Goal: Information Seeking & Learning: Find contact information

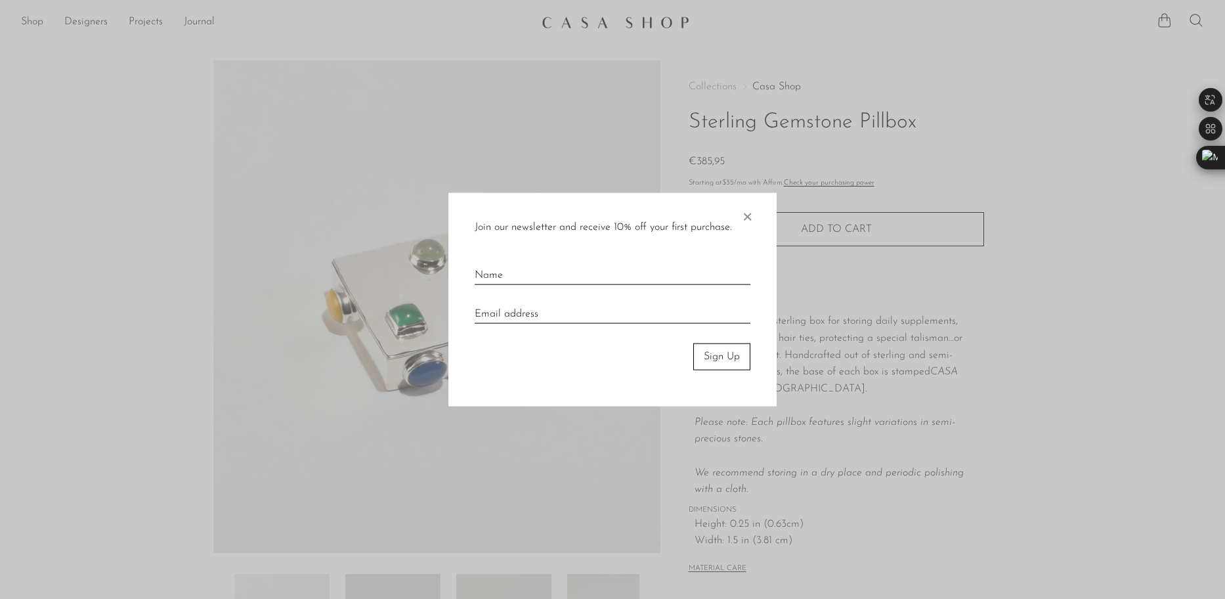
click at [746, 221] on span "×" at bounding box center [747, 214] width 13 height 42
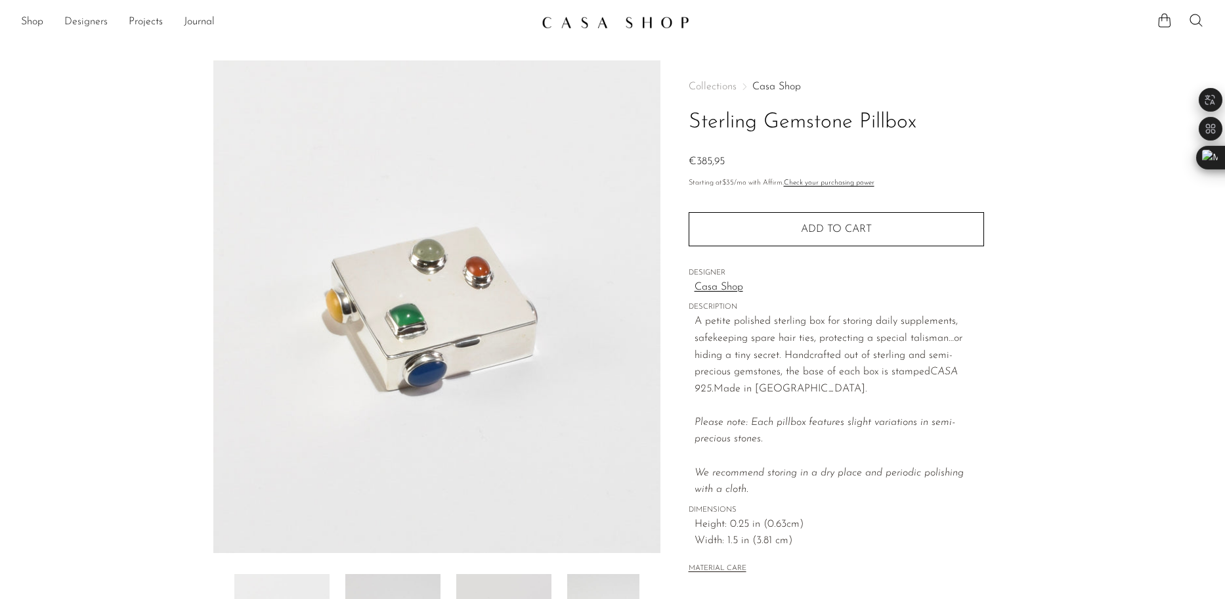
click at [83, 21] on link "Designers" at bounding box center [85, 22] width 43 height 17
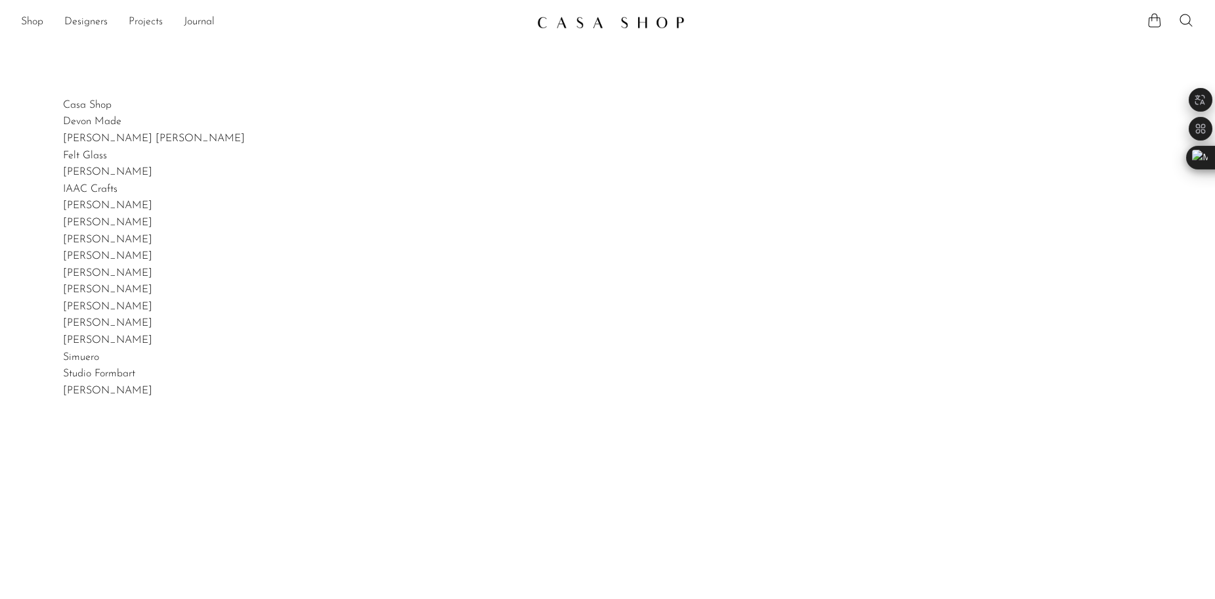
click at [154, 25] on link "Projects" at bounding box center [146, 22] width 34 height 17
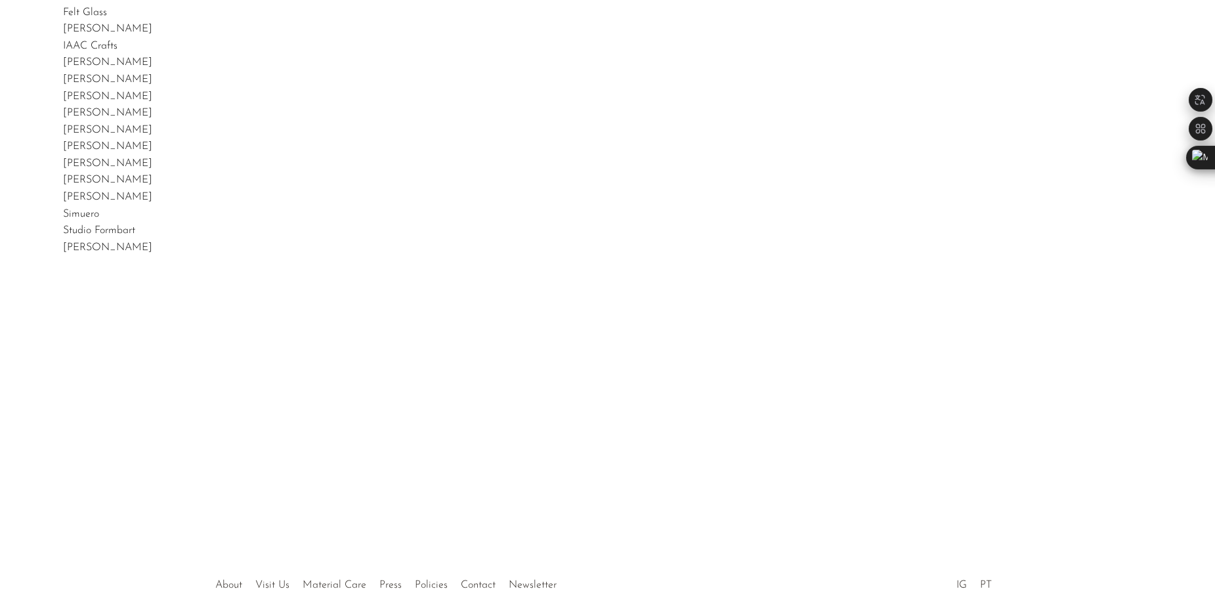
scroll to position [236, 0]
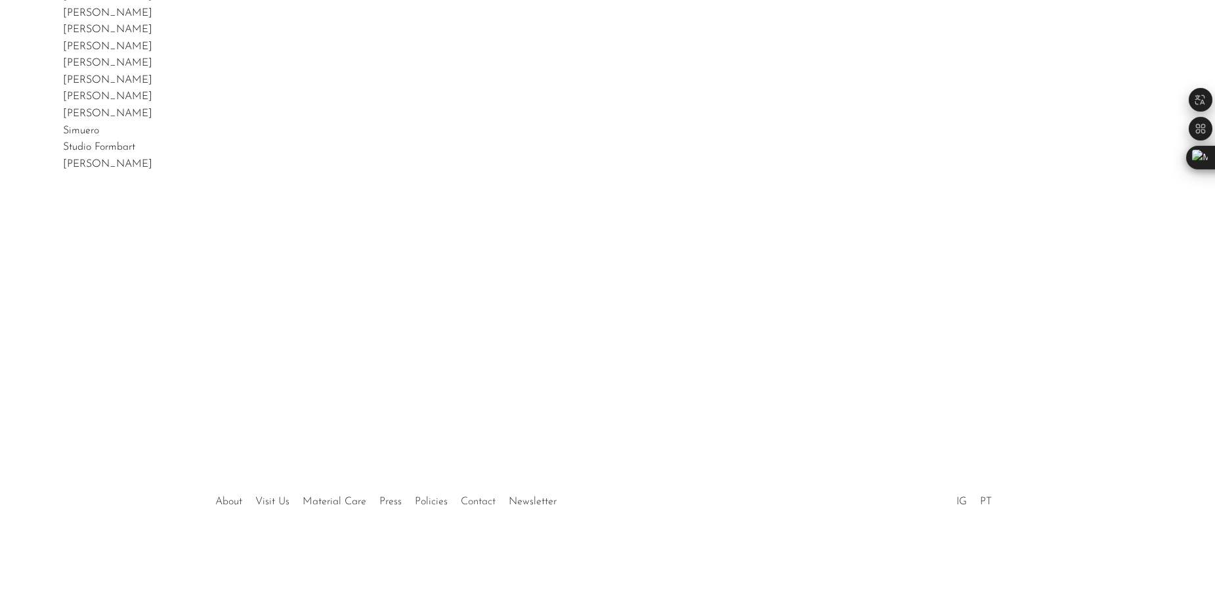
click at [473, 505] on link "Contact" at bounding box center [478, 501] width 35 height 11
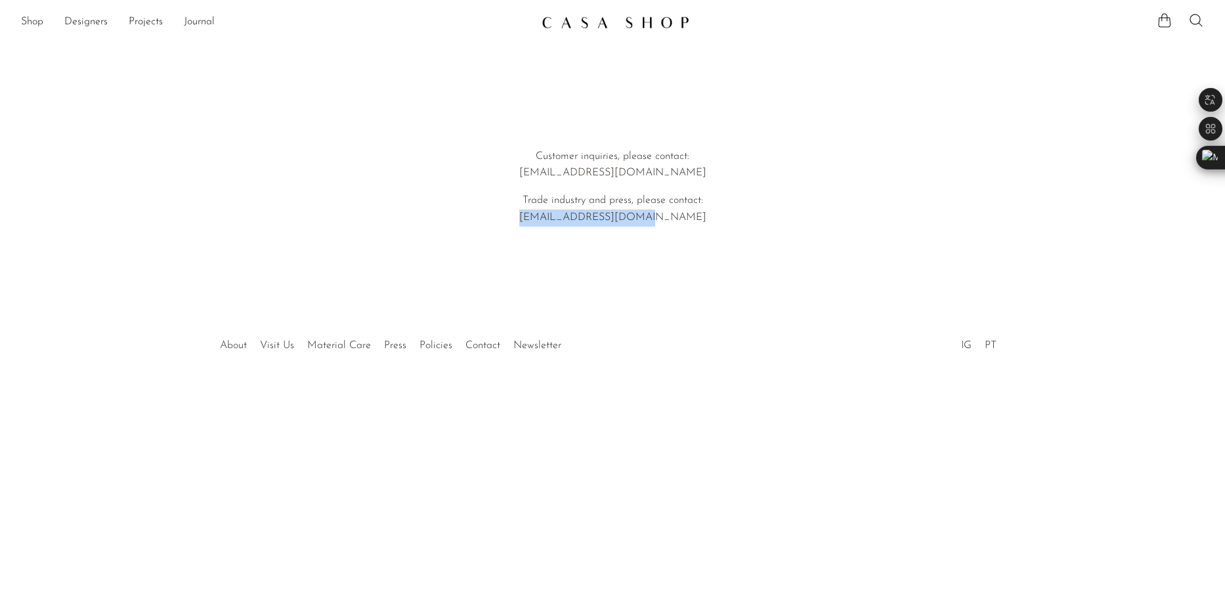
drag, startPoint x: 671, startPoint y: 222, endPoint x: 558, endPoint y: 213, distance: 113.3
click at [558, 213] on p "Trade industry and press, please contact: [EMAIL_ADDRESS][DOMAIN_NAME]" at bounding box center [613, 208] width 376 height 33
copy p "[EMAIL_ADDRESS][DOMAIN_NAME]"
click at [901, 85] on article "Customer inquiries, please contact: hello@shopcasashop.com Trade industry and p…" at bounding box center [612, 168] width 1225 height 269
click at [962, 343] on link "IG" at bounding box center [966, 345] width 11 height 11
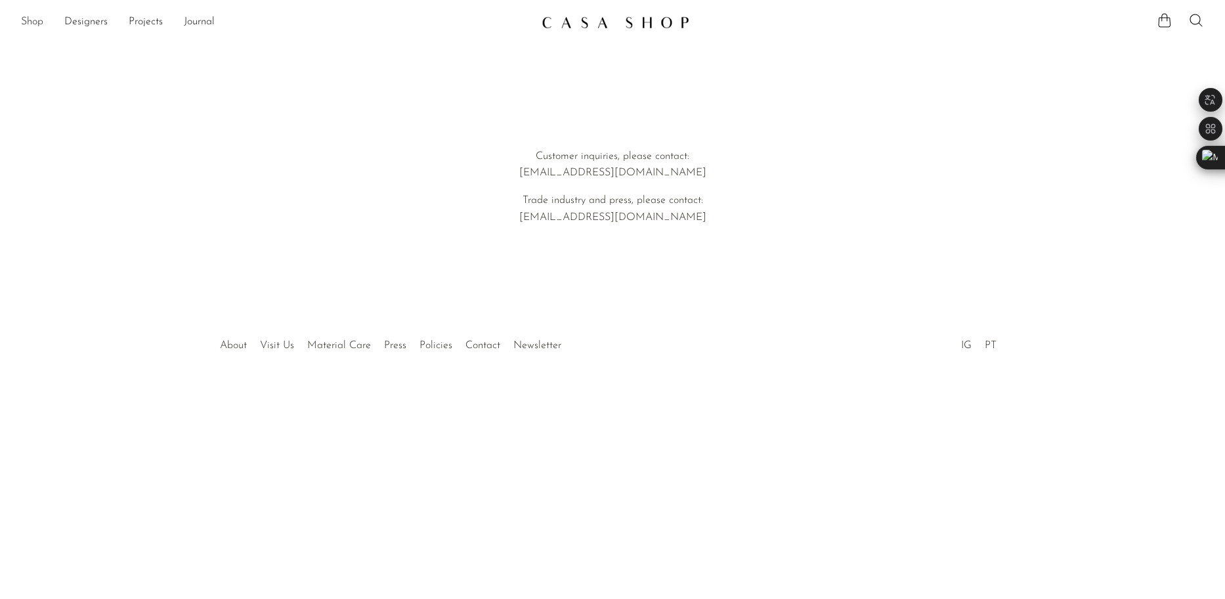
click at [28, 26] on link "Shop" at bounding box center [32, 22] width 22 height 17
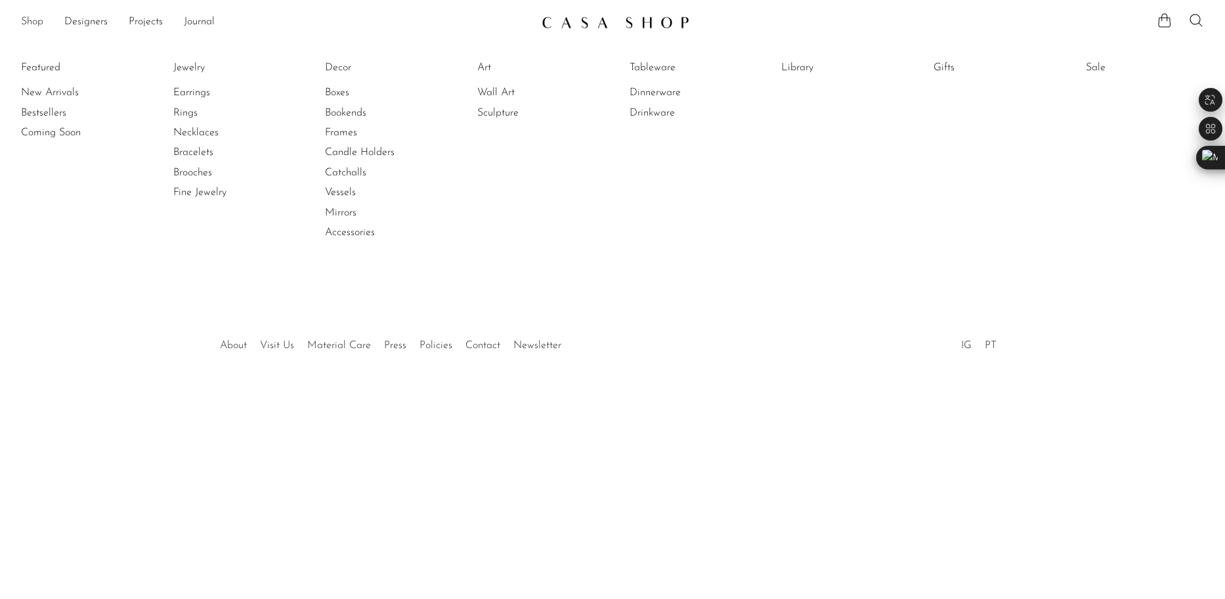
click at [37, 17] on link "Shop" at bounding box center [32, 22] width 22 height 17
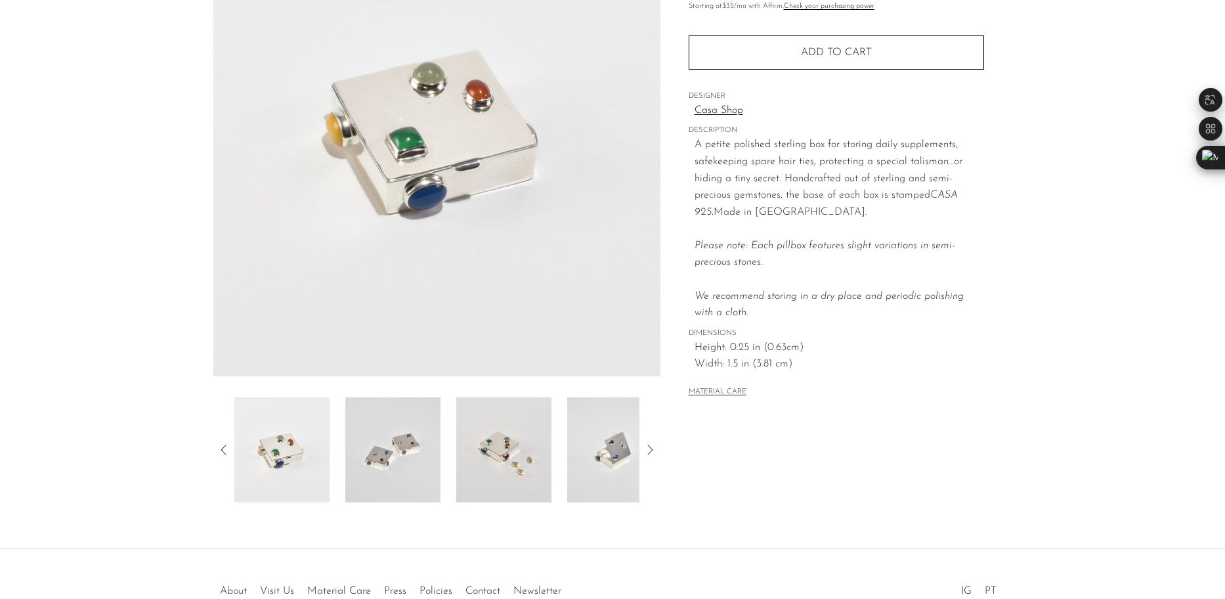
scroll to position [181, 0]
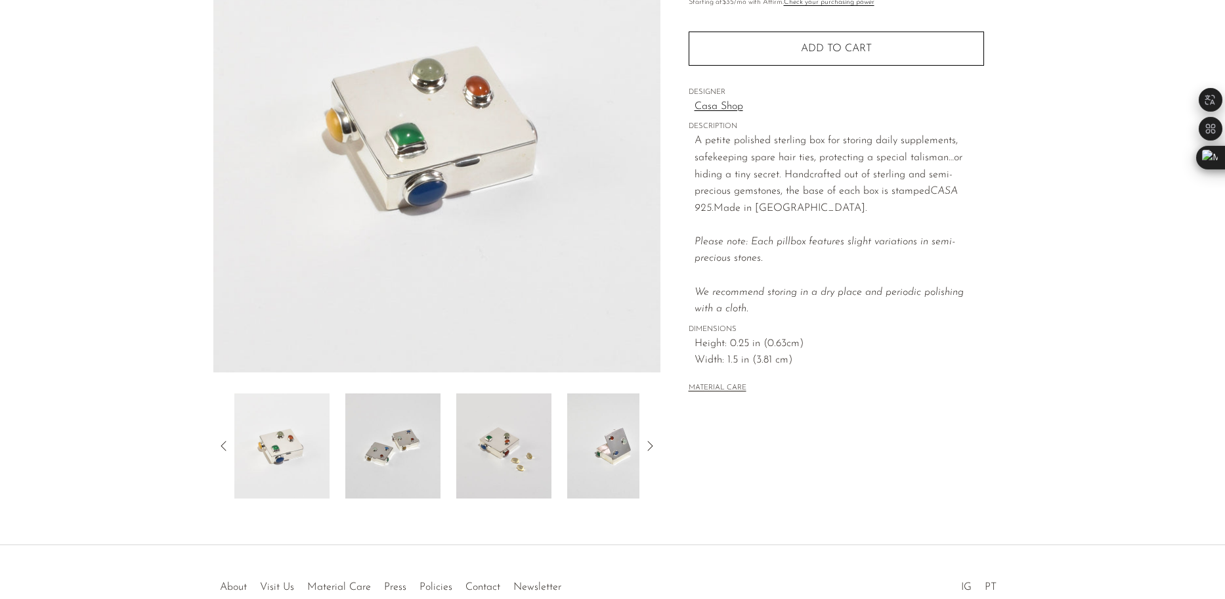
click at [502, 448] on img at bounding box center [503, 445] width 95 height 105
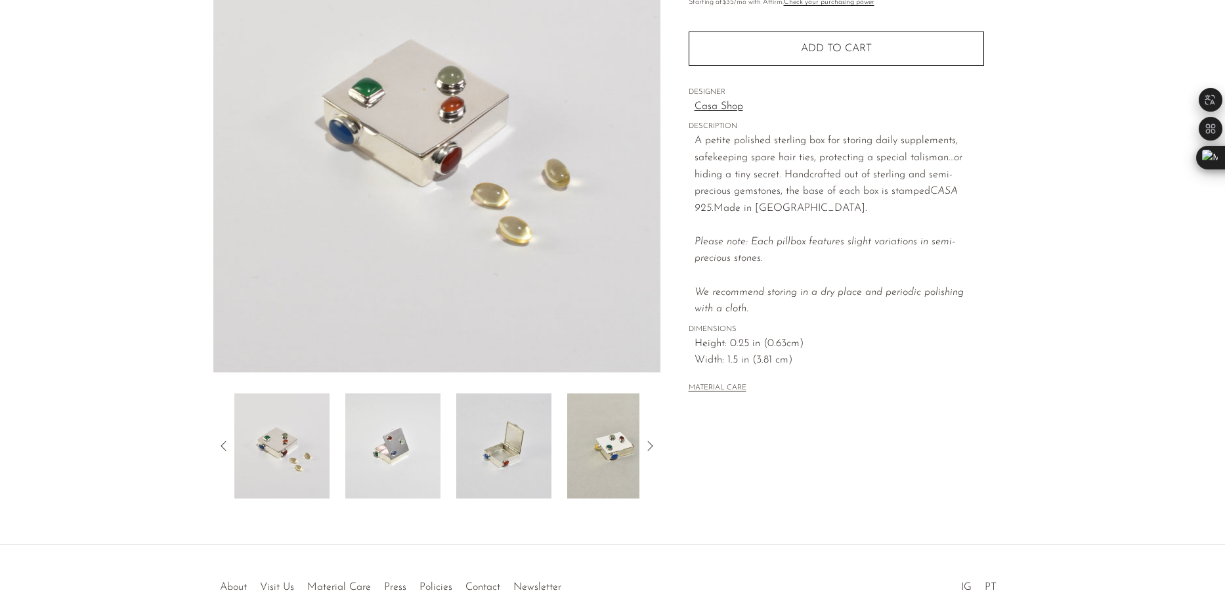
click at [513, 430] on img at bounding box center [503, 445] width 95 height 105
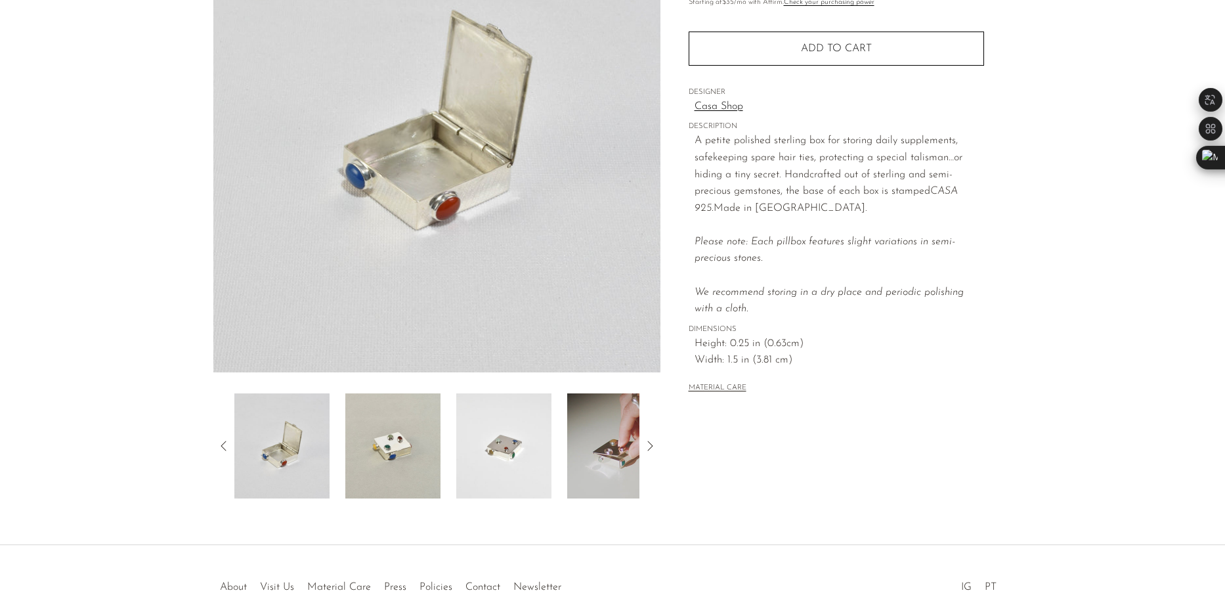
click at [522, 450] on img at bounding box center [503, 445] width 95 height 105
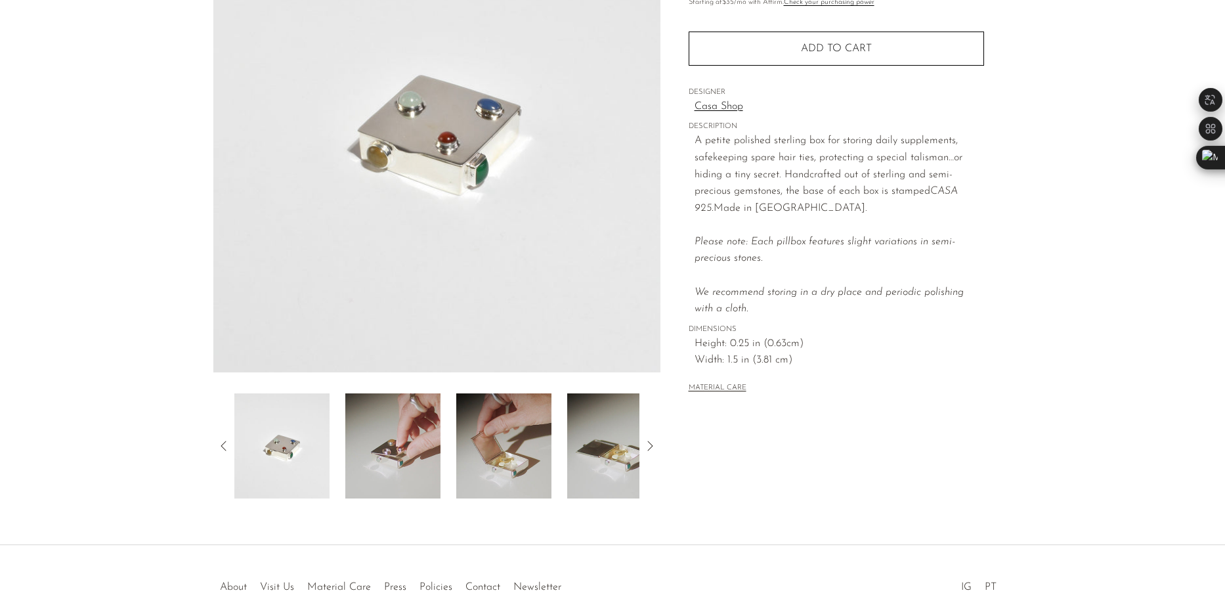
click at [406, 429] on img at bounding box center [392, 445] width 95 height 105
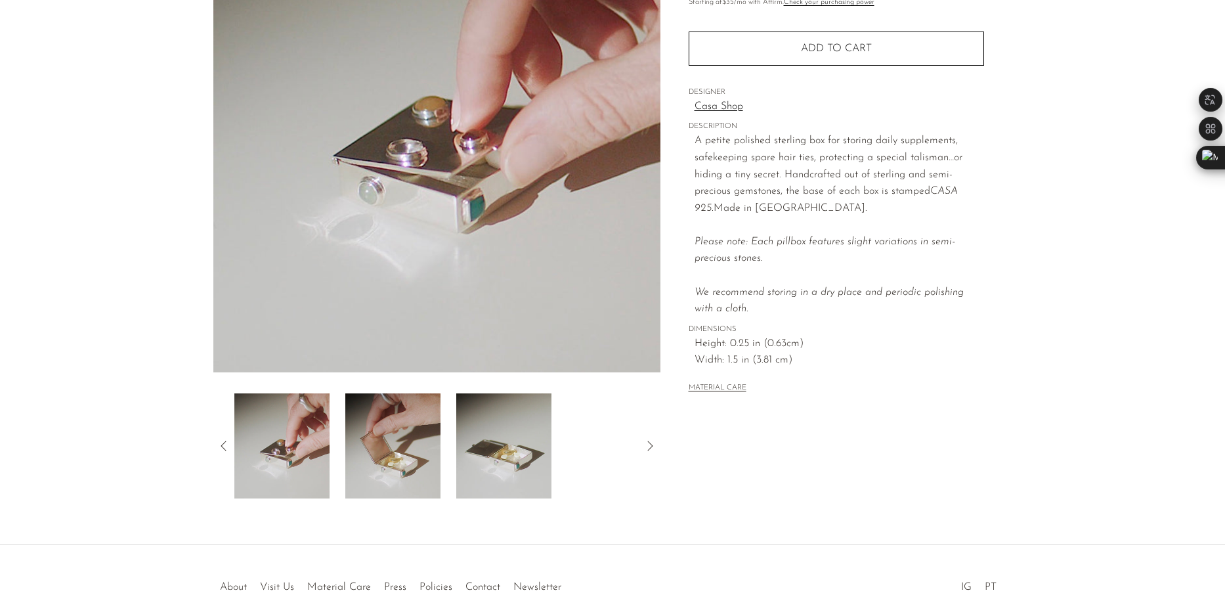
click at [436, 444] on img at bounding box center [392, 445] width 95 height 105
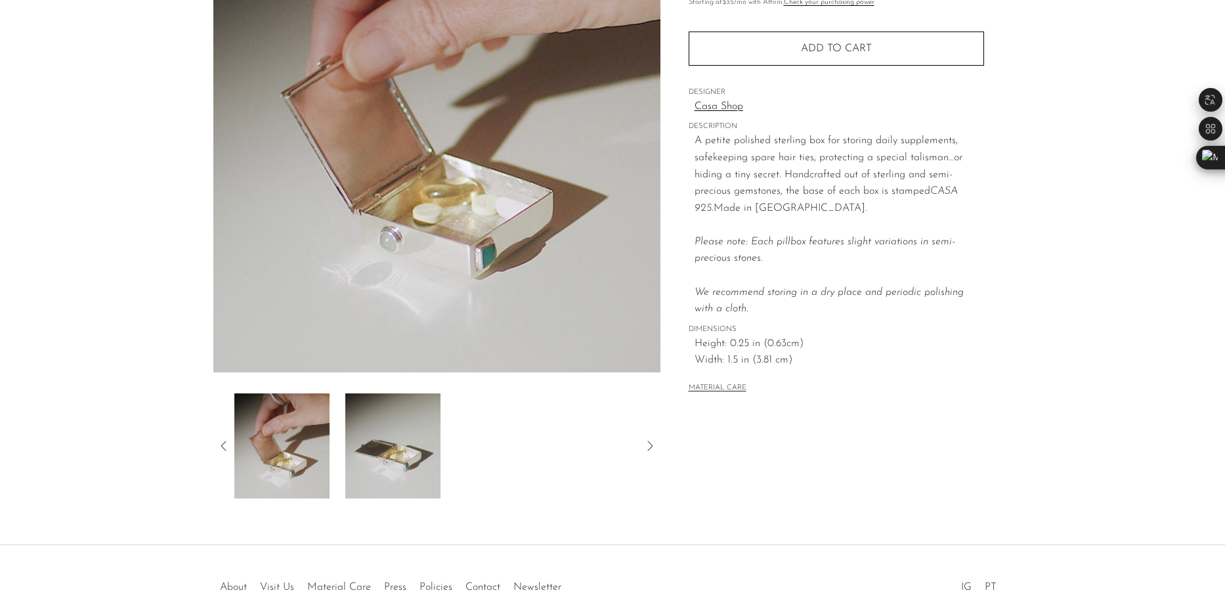
click at [400, 449] on img at bounding box center [392, 445] width 95 height 105
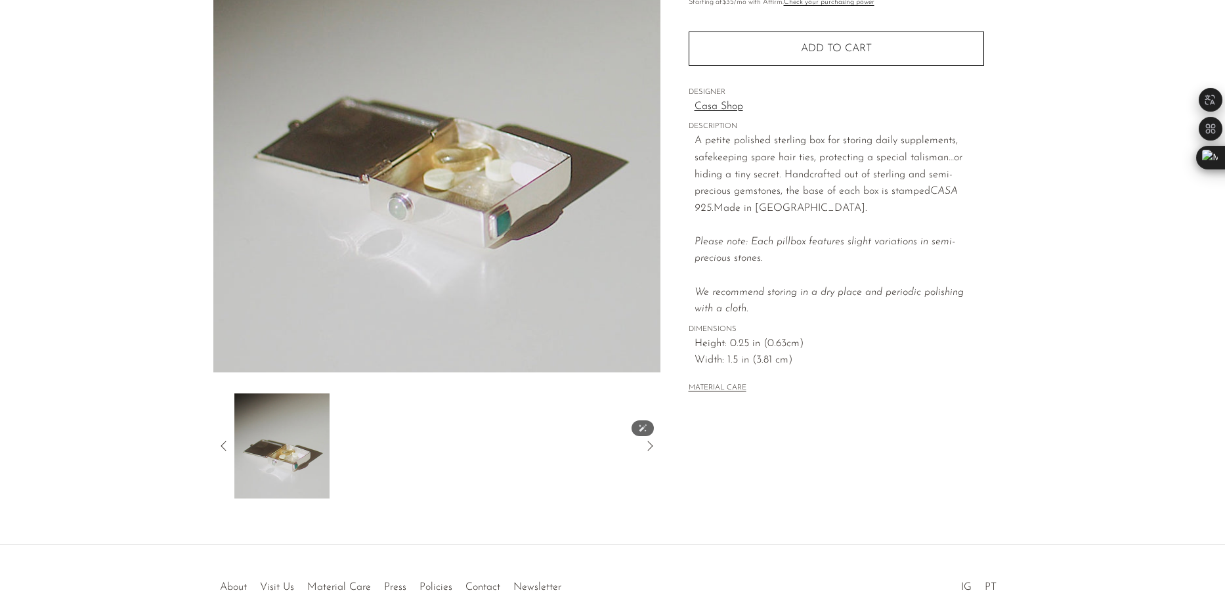
scroll to position [0, 0]
